Goal: Transaction & Acquisition: Purchase product/service

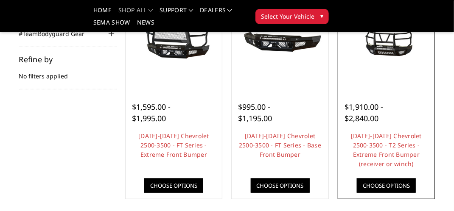
scroll to position [85, 0]
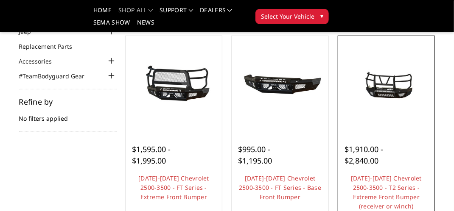
click at [392, 94] on img at bounding box center [387, 84] width 93 height 43
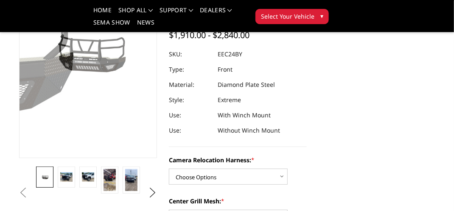
scroll to position [170, 0]
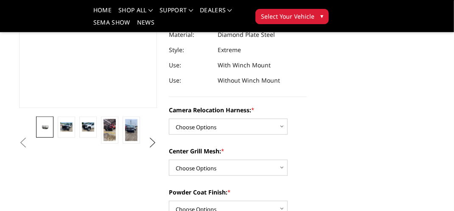
click at [150, 144] on button "Next" at bounding box center [152, 143] width 13 height 13
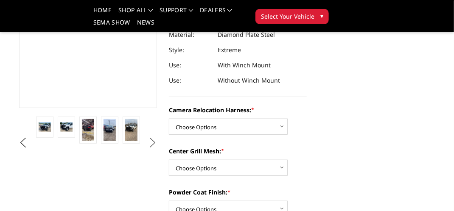
scroll to position [85, 0]
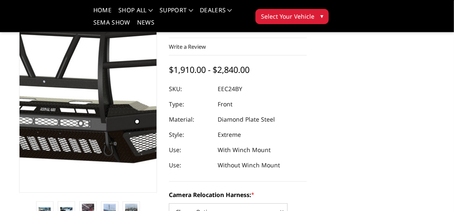
click at [99, 119] on img at bounding box center [56, 81] width 543 height 254
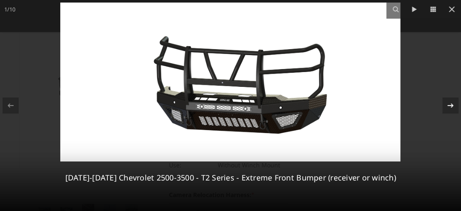
click at [447, 107] on icon at bounding box center [450, 106] width 10 height 10
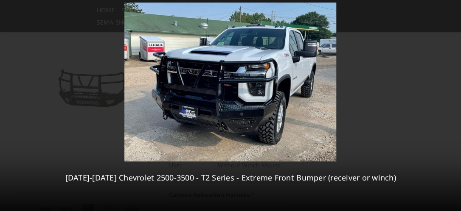
click at [447, 107] on div "2 / 10 2024-2025 Chevrolet 2500-3500 - T2 Series - Extreme Front Bumper (receiv…" at bounding box center [230, 105] width 461 height 211
click at [447, 107] on icon at bounding box center [450, 106] width 10 height 10
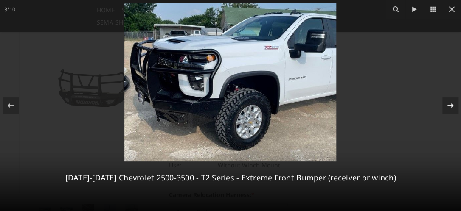
click at [447, 107] on div "3 / 10 2024-2025 Chevrolet 2500-3500 - T2 Series - Extreme Front Bumper (receiv…" at bounding box center [230, 105] width 461 height 211
click at [450, 107] on icon at bounding box center [450, 106] width 10 height 10
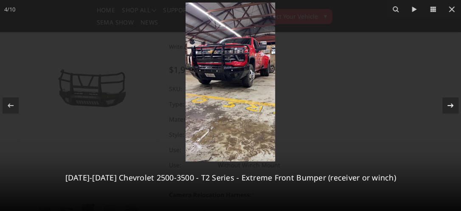
click at [450, 107] on icon at bounding box center [450, 106] width 10 height 10
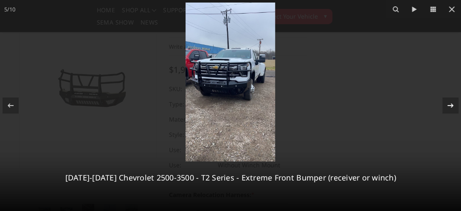
click at [450, 107] on icon at bounding box center [450, 106] width 10 height 10
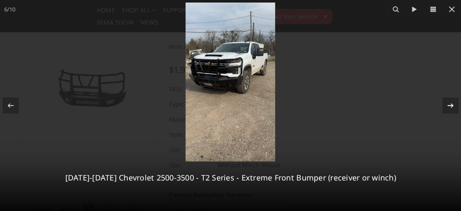
click at [451, 107] on icon at bounding box center [450, 106] width 10 height 10
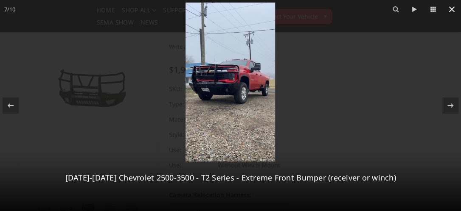
click at [453, 9] on icon at bounding box center [452, 9] width 10 height 10
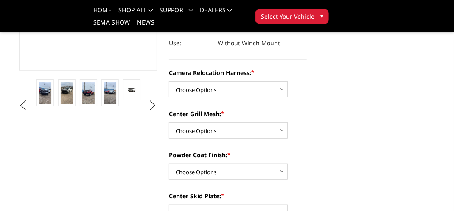
scroll to position [212, 0]
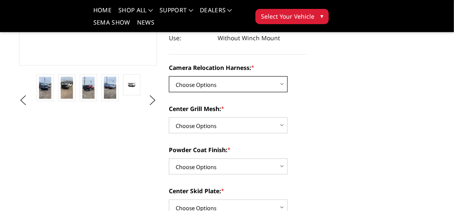
click at [276, 87] on select "Choose Options Without camera harness With camera harness" at bounding box center [228, 84] width 119 height 16
select select "3732"
click at [169, 76] on select "Choose Options Without camera harness With camera harness" at bounding box center [228, 84] width 119 height 16
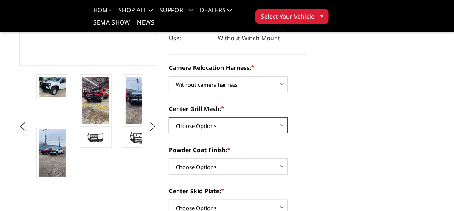
click at [287, 127] on select "Choose Options Without expanded metal With expanded metal" at bounding box center [228, 126] width 119 height 16
select select "3730"
click at [169, 118] on select "Choose Options Without expanded metal With expanded metal" at bounding box center [228, 126] width 119 height 16
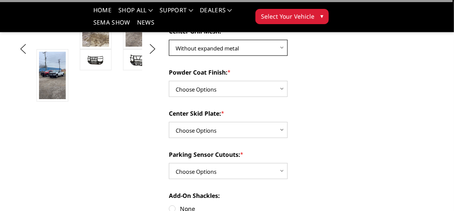
scroll to position [297, 0]
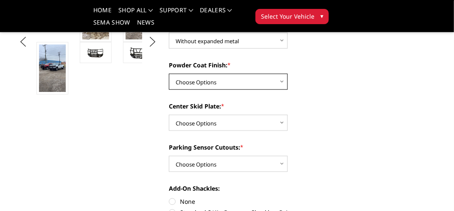
click at [274, 89] on select "Choose Options Textured Black Powder Coat Gloss Black Powder Coat Bare Metal" at bounding box center [228, 82] width 119 height 16
select select "3728"
click at [169, 74] on select "Choose Options Textured Black Powder Coat Gloss Black Powder Coat Bare Metal" at bounding box center [228, 82] width 119 height 16
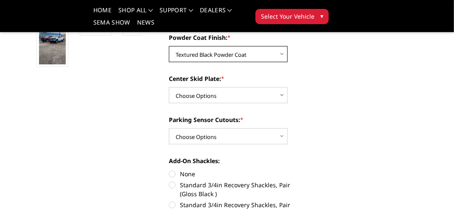
scroll to position [340, 0]
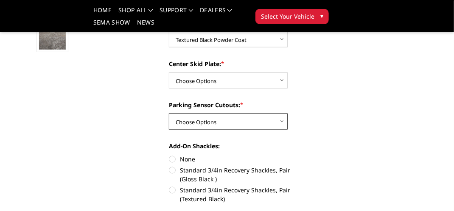
click at [285, 121] on select "Choose Options Yes - With Parking Sensor Cutouts" at bounding box center [228, 122] width 119 height 16
select select "3722"
click at [169, 114] on select "Choose Options Yes - With Parking Sensor Cutouts" at bounding box center [228, 122] width 119 height 16
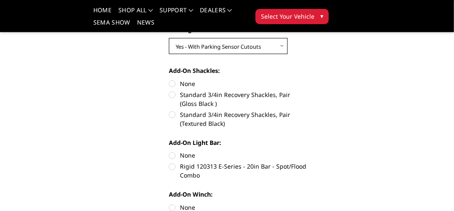
scroll to position [425, 0]
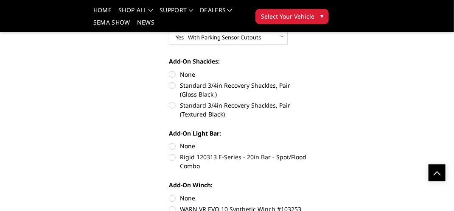
click at [173, 106] on label "Standard 3/4in Recovery Shackles, Pair (Textured Black)" at bounding box center [238, 110] width 138 height 18
click at [307, 82] on input "Standard 3/4in Recovery Shackles, Pair (Textured Black)" at bounding box center [307, 81] width 0 height 0
radio input "true"
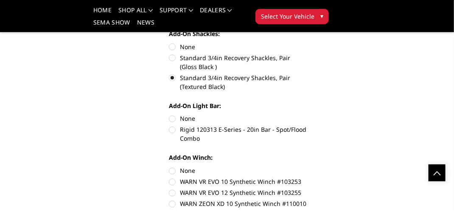
scroll to position [467, 0]
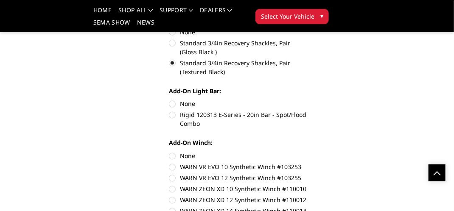
click at [173, 102] on label "None" at bounding box center [238, 104] width 138 height 9
click at [169, 100] on input "None" at bounding box center [169, 100] width 0 height 0
radio input "true"
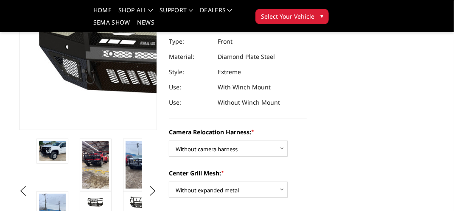
scroll to position [127, 0]
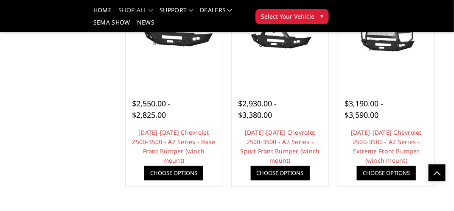
scroll to position [552, 0]
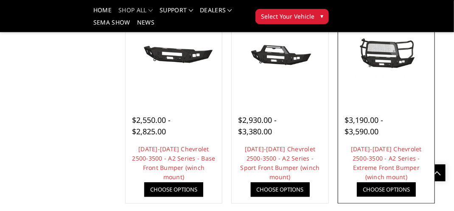
click at [401, 191] on link "Choose Options" at bounding box center [386, 190] width 59 height 14
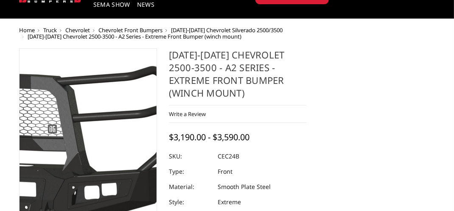
click at [115, 161] on img at bounding box center [7, 154] width 543 height 254
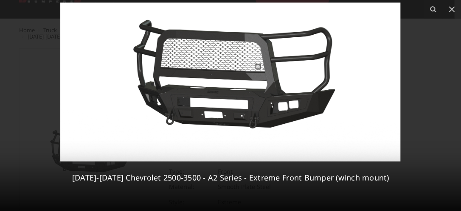
click at [417, 135] on div at bounding box center [230, 105] width 461 height 211
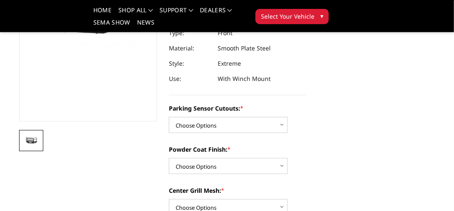
scroll to position [127, 0]
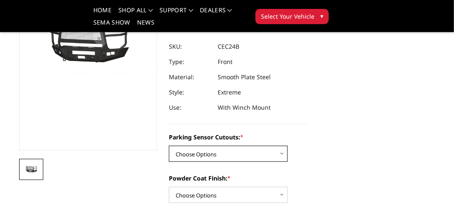
click at [277, 156] on select "Choose Options No - Without Parking Sensor Cutouts Yes - With Parking Sensor Cu…" at bounding box center [228, 154] width 119 height 16
select select "2246"
click at [169, 146] on select "Choose Options No - Without Parking Sensor Cutouts Yes - With Parking Sensor Cu…" at bounding box center [228, 154] width 119 height 16
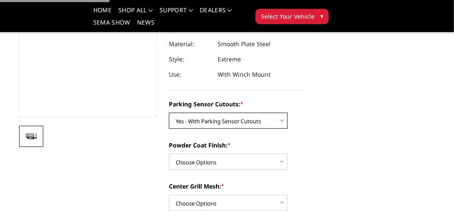
scroll to position [212, 0]
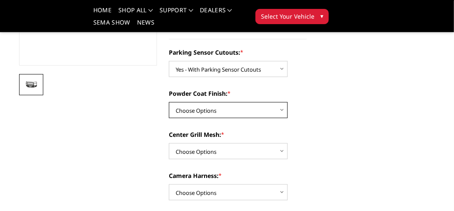
click at [283, 110] on select "Choose Options Bare Metal Textured Black Powder Coat" at bounding box center [228, 110] width 119 height 16
select select "2248"
click at [169, 102] on select "Choose Options Bare Metal Textured Black Powder Coat" at bounding box center [228, 110] width 119 height 16
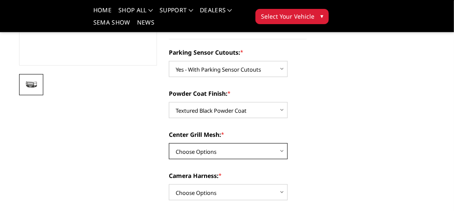
click at [280, 150] on select "Choose Options With Center Grill Mesh Without Center Grill Mesh" at bounding box center [228, 152] width 119 height 16
select select "2250"
click at [169, 144] on select "Choose Options With Center Grill Mesh Without Center Grill Mesh" at bounding box center [228, 152] width 119 height 16
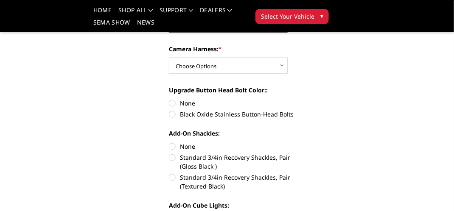
scroll to position [340, 0]
click at [171, 102] on label "None" at bounding box center [238, 103] width 138 height 9
click at [169, 99] on input "None" at bounding box center [169, 99] width 0 height 0
radio input "true"
click at [173, 177] on label "Standard 3/4in Recovery Shackles, Pair (Textured Black)" at bounding box center [238, 182] width 138 height 18
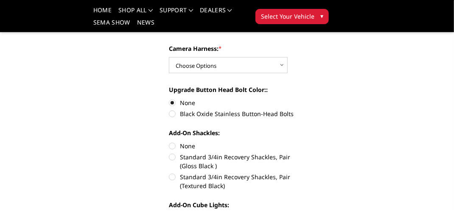
click at [307, 153] on input "Standard 3/4in Recovery Shackles, Pair (Textured Black)" at bounding box center [307, 153] width 0 height 0
radio input "true"
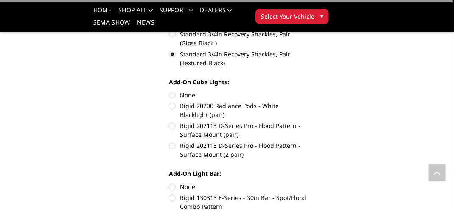
scroll to position [467, 0]
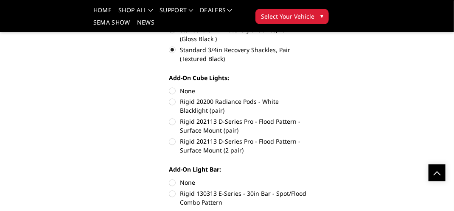
click at [173, 90] on label "None" at bounding box center [238, 91] width 138 height 9
click at [169, 87] on input "None" at bounding box center [169, 87] width 0 height 0
radio input "true"
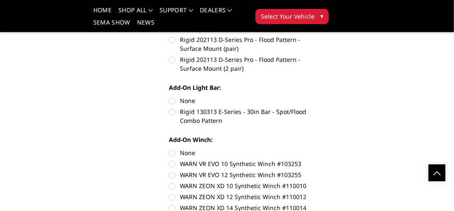
scroll to position [552, 0]
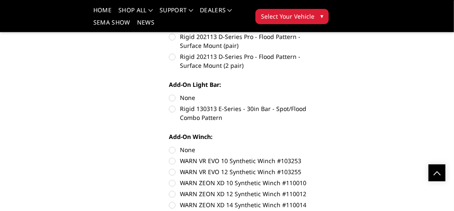
click at [175, 98] on label "None" at bounding box center [238, 98] width 138 height 9
click at [169, 94] on input "None" at bounding box center [169, 94] width 0 height 0
radio input "true"
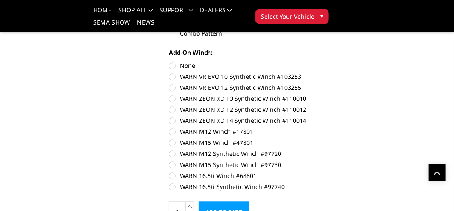
scroll to position [637, 0]
click at [172, 65] on label "None" at bounding box center [238, 65] width 138 height 9
click at [169, 62] on input "None" at bounding box center [169, 61] width 0 height 0
radio input "true"
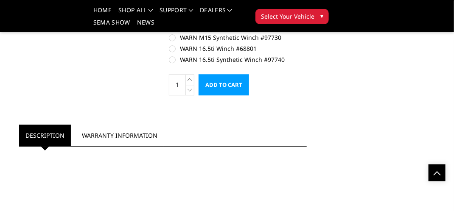
click at [230, 87] on input "Add to Cart" at bounding box center [224, 84] width 51 height 21
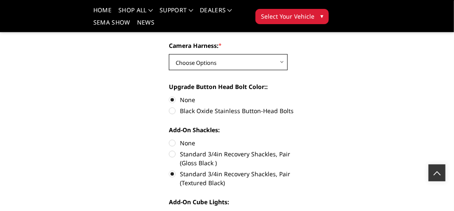
scroll to position [313, 0]
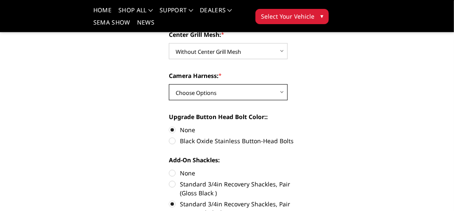
click at [280, 91] on select "Choose Options WITH Camera Harness WITHOUT Camera Harness" at bounding box center [228, 92] width 119 height 16
select select "2252"
click at [169, 84] on select "Choose Options WITH Camera Harness WITHOUT Camera Harness" at bounding box center [228, 92] width 119 height 16
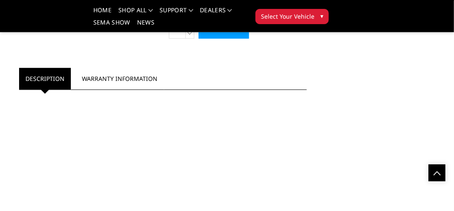
scroll to position [822, 0]
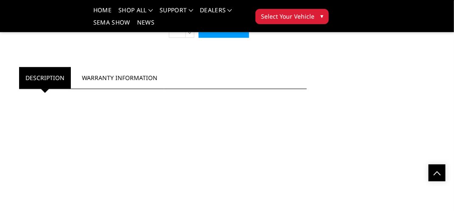
click at [235, 34] on input "Add to Cart" at bounding box center [224, 27] width 51 height 21
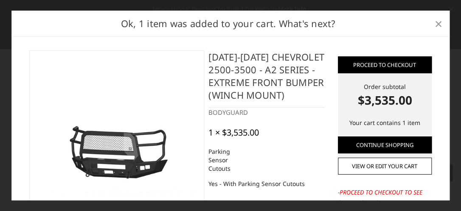
click at [435, 21] on span "×" at bounding box center [438, 23] width 8 height 18
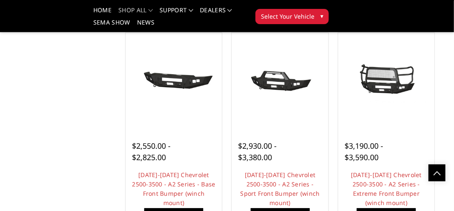
scroll to position [510, 0]
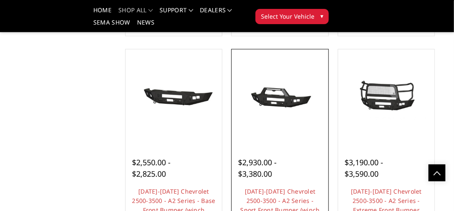
click at [274, 98] on img at bounding box center [280, 97] width 93 height 43
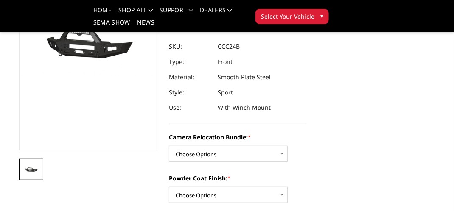
scroll to position [85, 0]
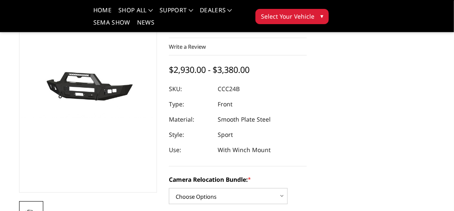
click at [108, 87] on img at bounding box center [30, 88] width 543 height 254
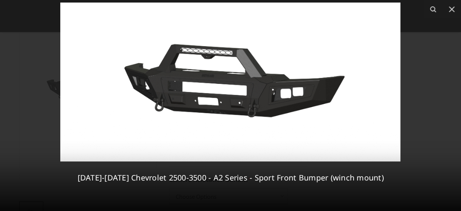
click at [189, 97] on img at bounding box center [230, 82] width 340 height 159
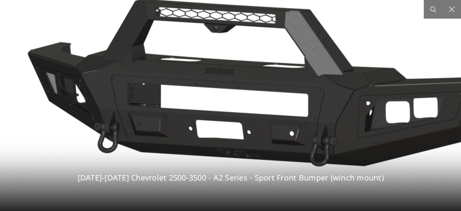
drag, startPoint x: 230, startPoint y: 82, endPoint x: 208, endPoint y: 83, distance: 22.5
click at [199, 91] on img at bounding box center [271, 86] width 780 height 365
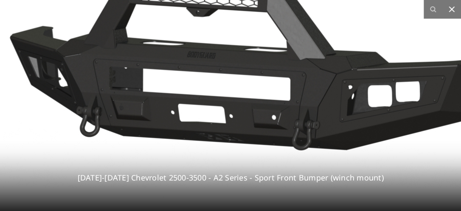
click at [454, 8] on icon at bounding box center [452, 9] width 10 height 10
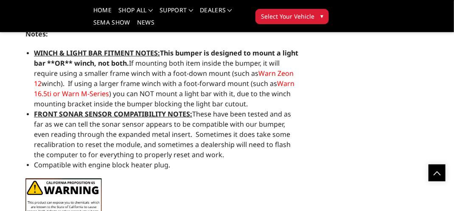
scroll to position [1146, 0]
